Goal: Task Accomplishment & Management: Complete application form

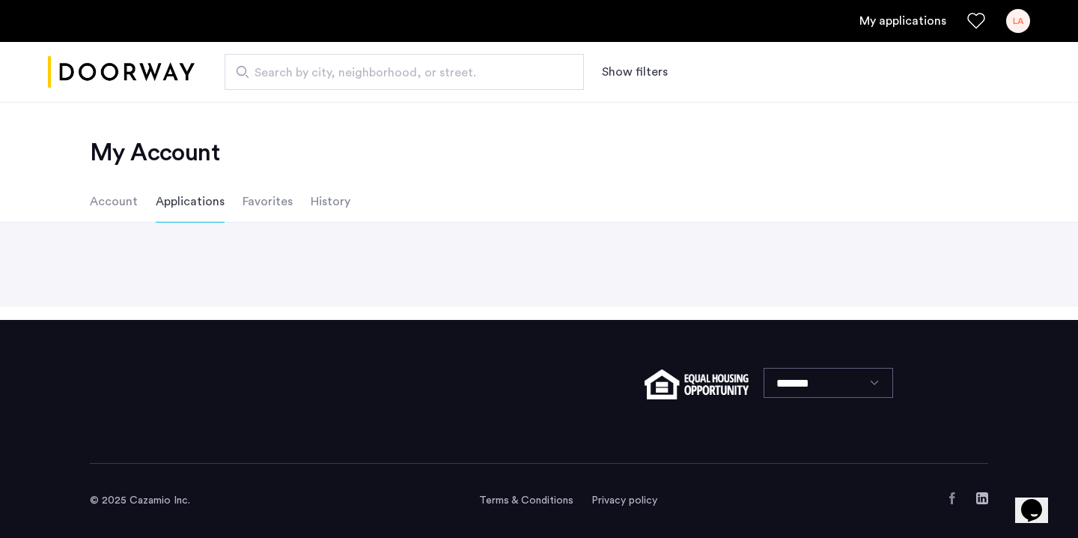
click at [178, 204] on li "Applications" at bounding box center [190, 201] width 69 height 42
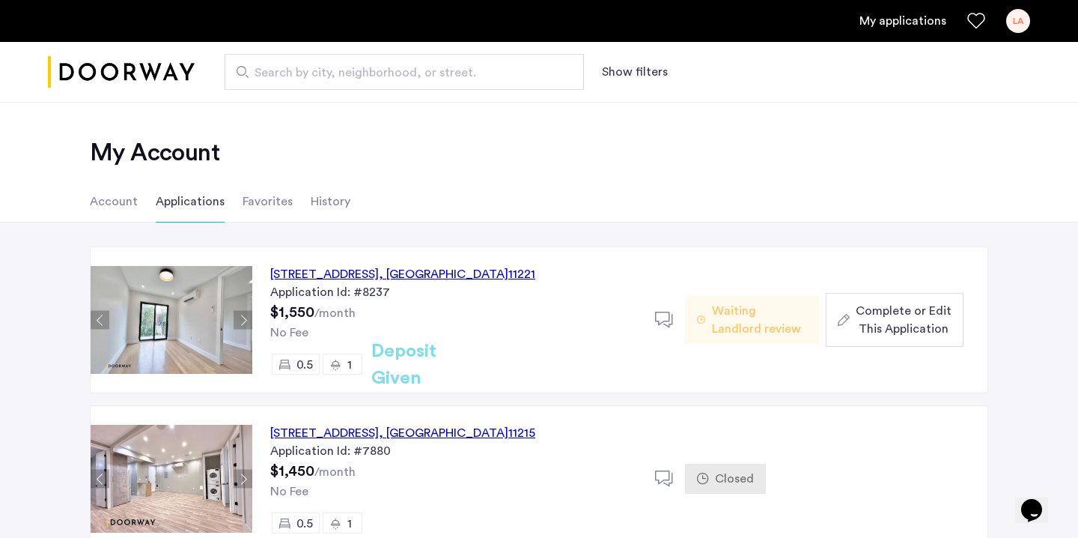
click at [363, 275] on div "[STREET_ADDRESS]" at bounding box center [402, 274] width 265 height 18
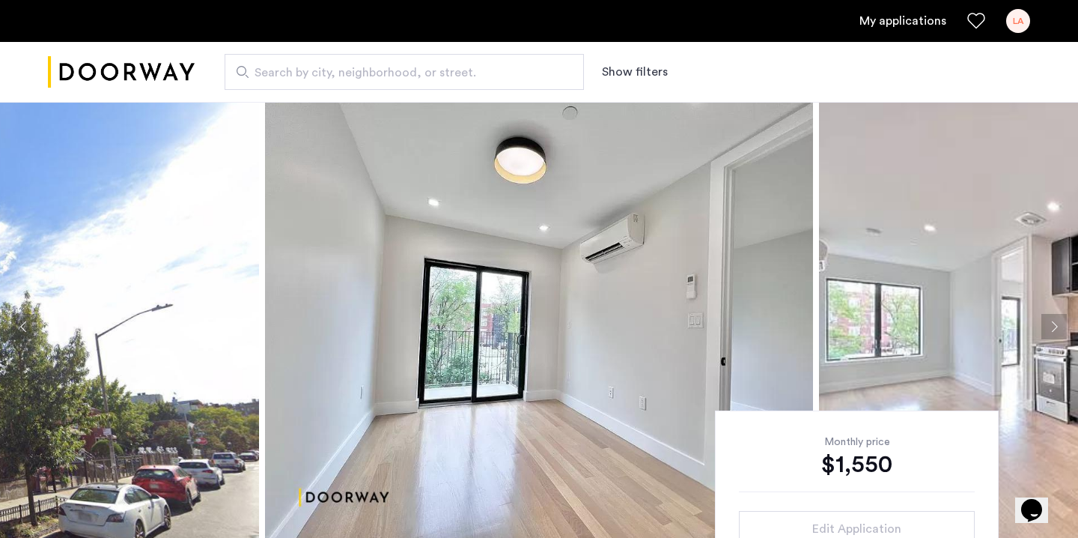
click at [900, 9] on ul "My applications LA" at bounding box center [539, 21] width 983 height 24
click at [900, 16] on link "My applications" at bounding box center [903, 21] width 87 height 18
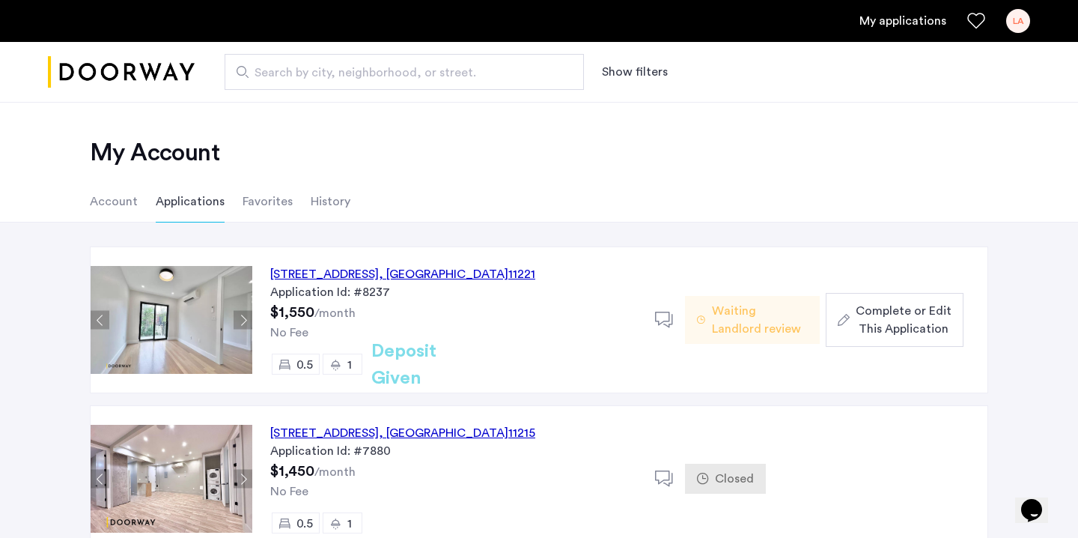
click at [339, 276] on div "[STREET_ADDRESS]" at bounding box center [402, 274] width 265 height 18
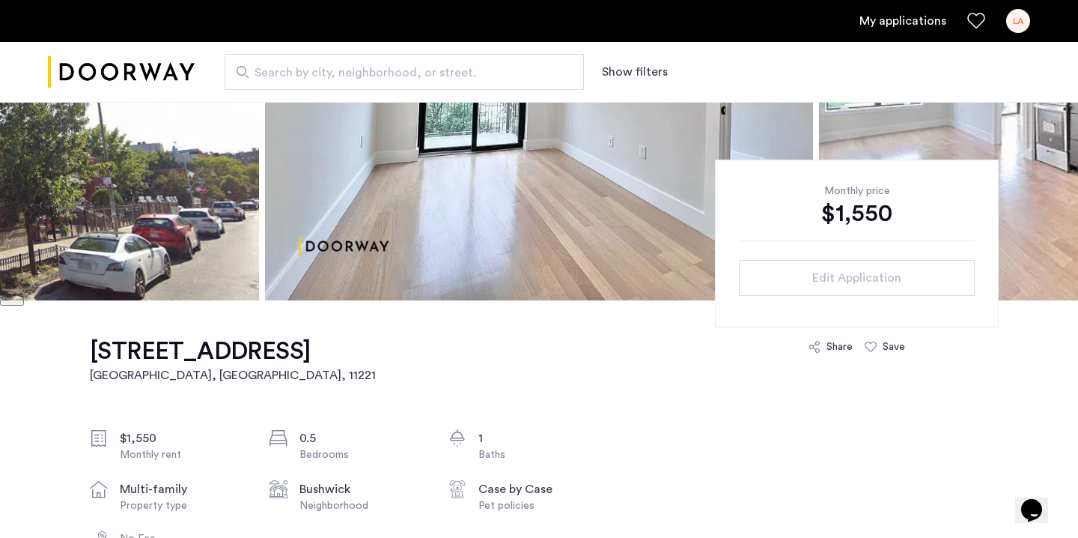
scroll to position [282, 0]
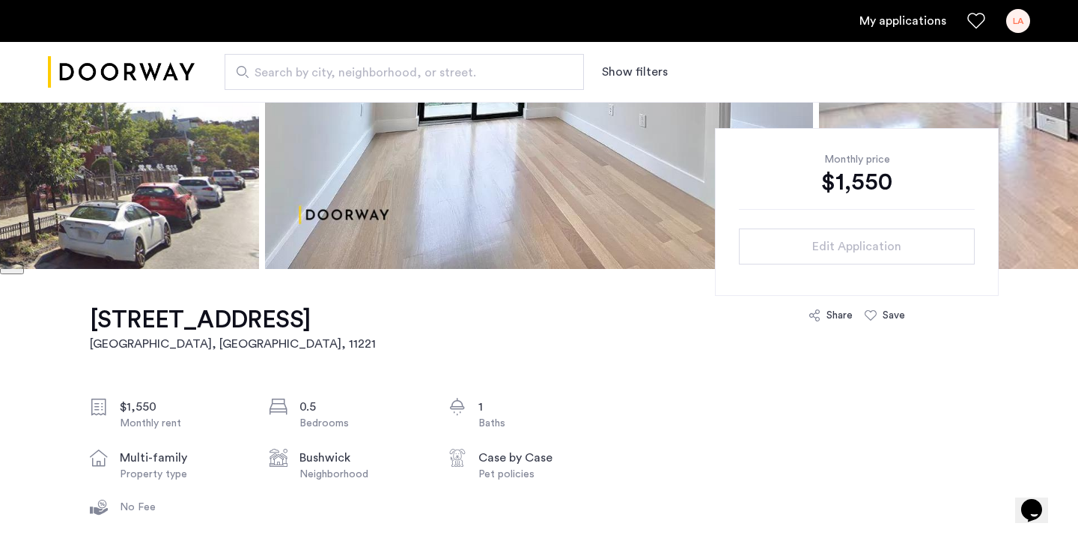
click at [524, 464] on div "Case by Case" at bounding box center [542, 458] width 126 height 18
click at [897, 36] on div "My applications LA" at bounding box center [539, 21] width 1078 height 42
click at [902, 19] on link "My applications" at bounding box center [903, 21] width 87 height 18
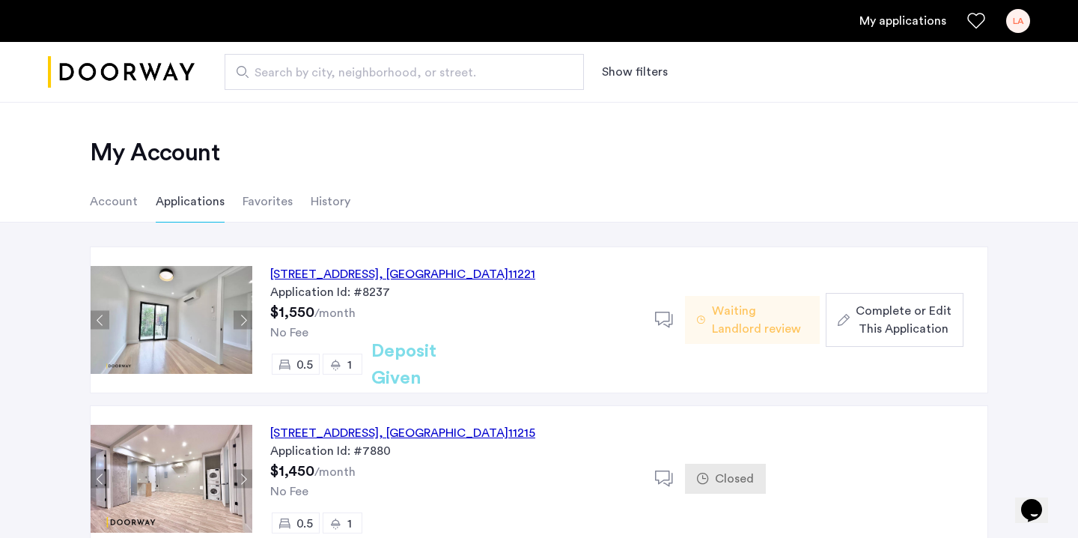
click at [885, 307] on span "Complete or Edit This Application" at bounding box center [904, 320] width 96 height 36
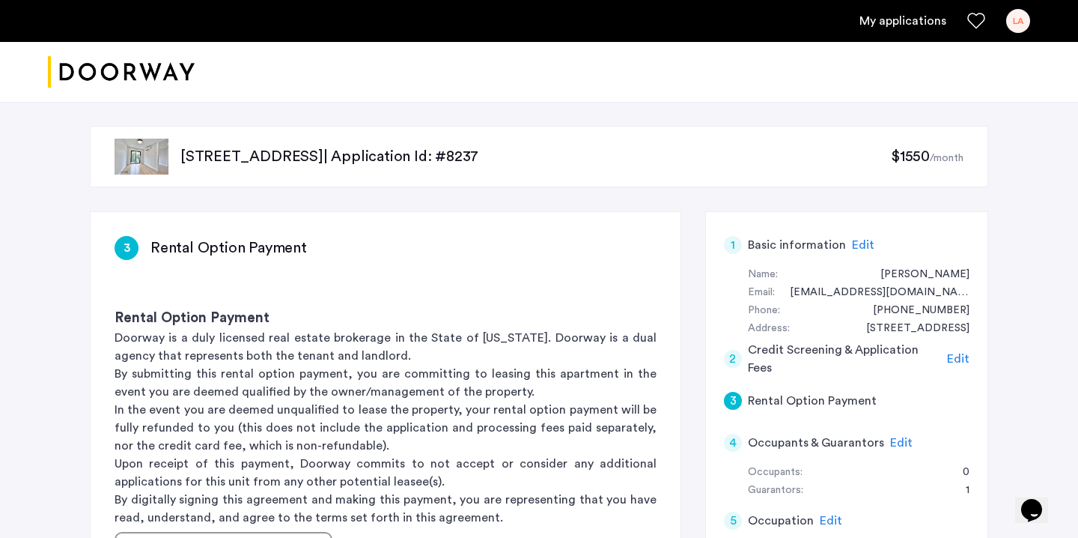
click at [1013, 22] on div "LA" at bounding box center [1019, 21] width 24 height 24
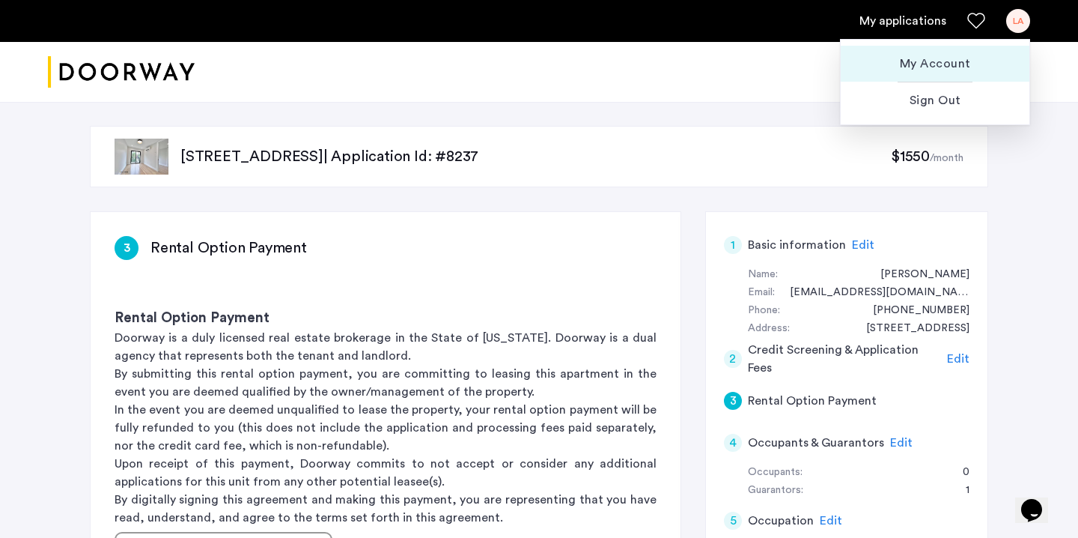
click at [956, 60] on span "My Account" at bounding box center [935, 64] width 165 height 18
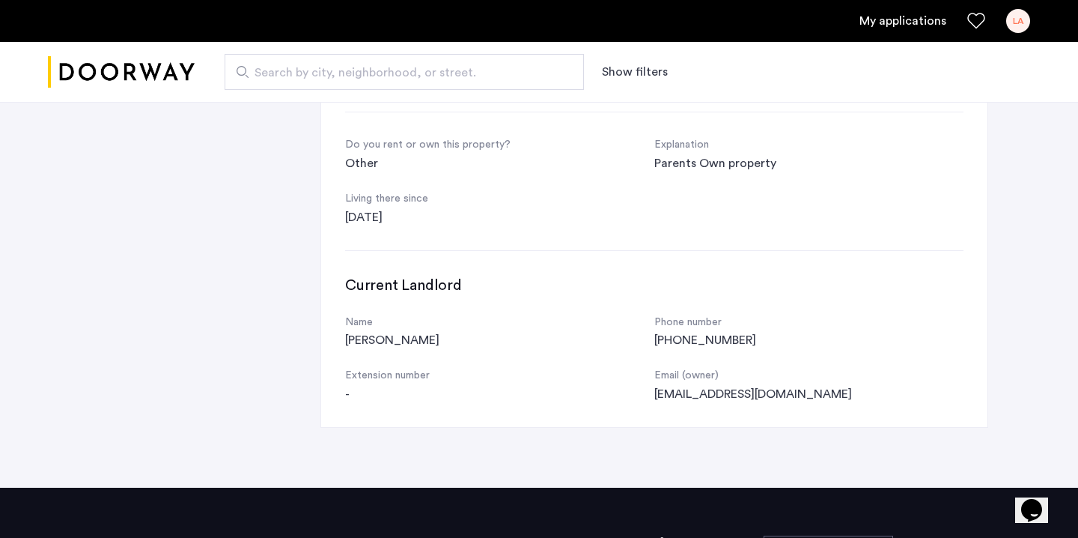
scroll to position [640, 0]
